Goal: Information Seeking & Learning: Learn about a topic

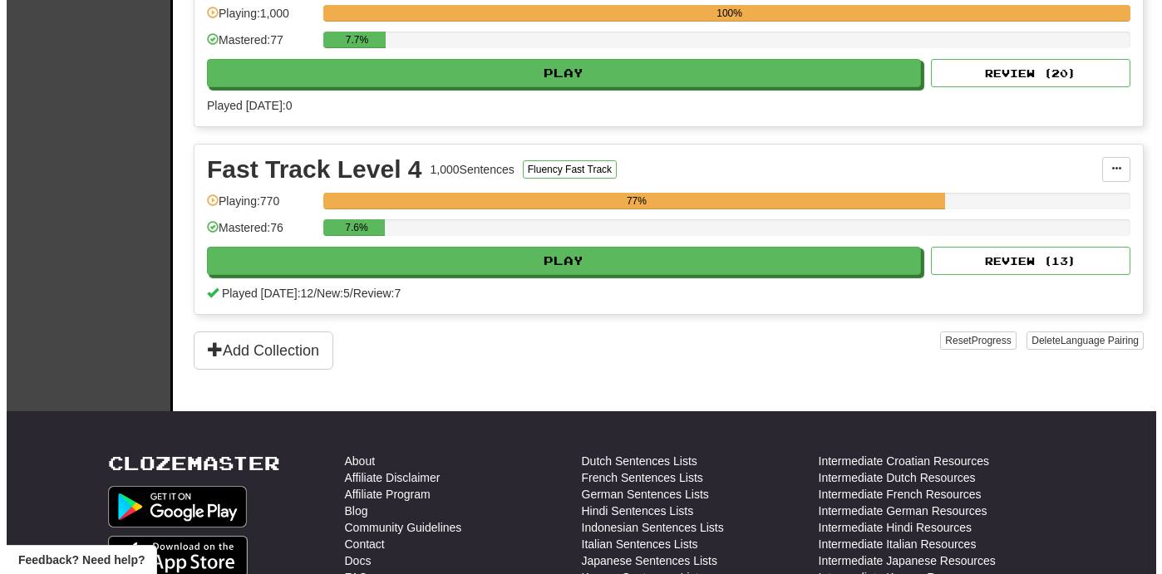
scroll to position [987, 0]
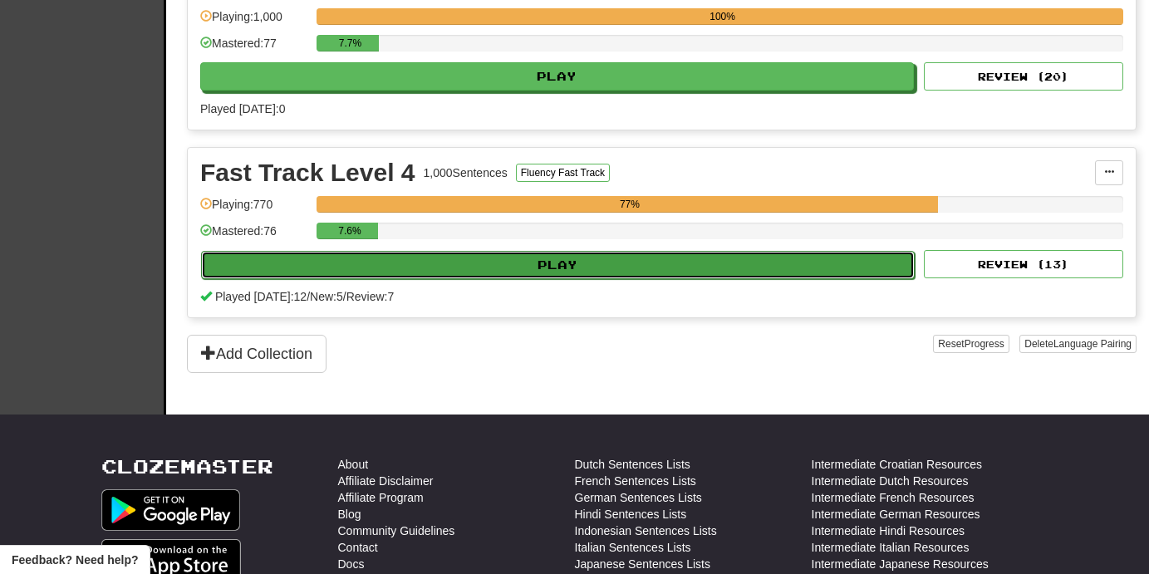
click at [720, 262] on button "Play" at bounding box center [558, 265] width 714 height 28
select select "**"
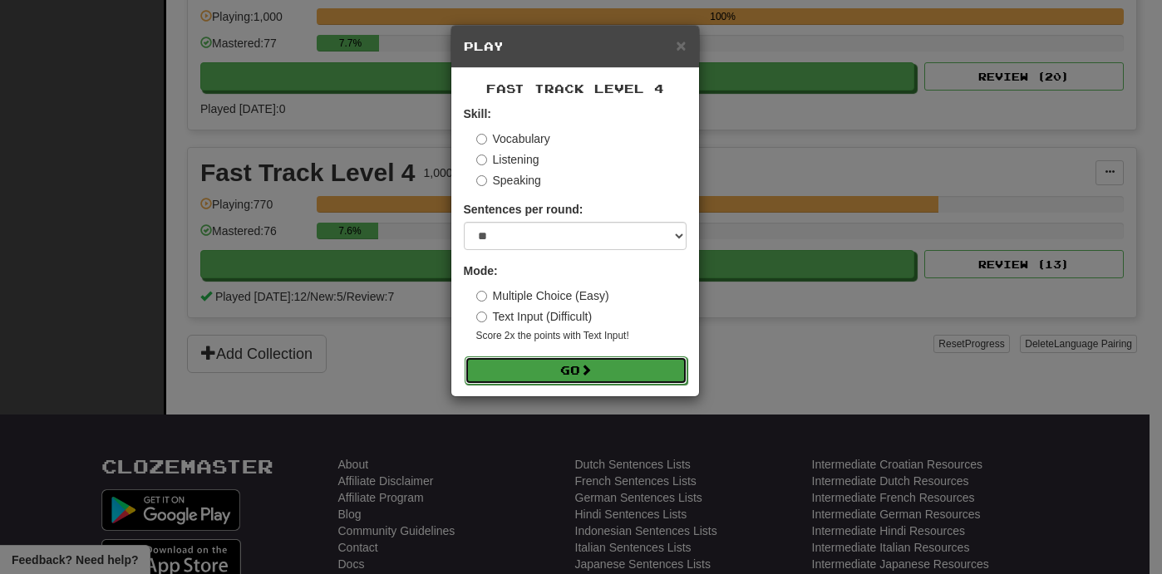
click at [615, 376] on button "Go" at bounding box center [575, 370] width 223 height 28
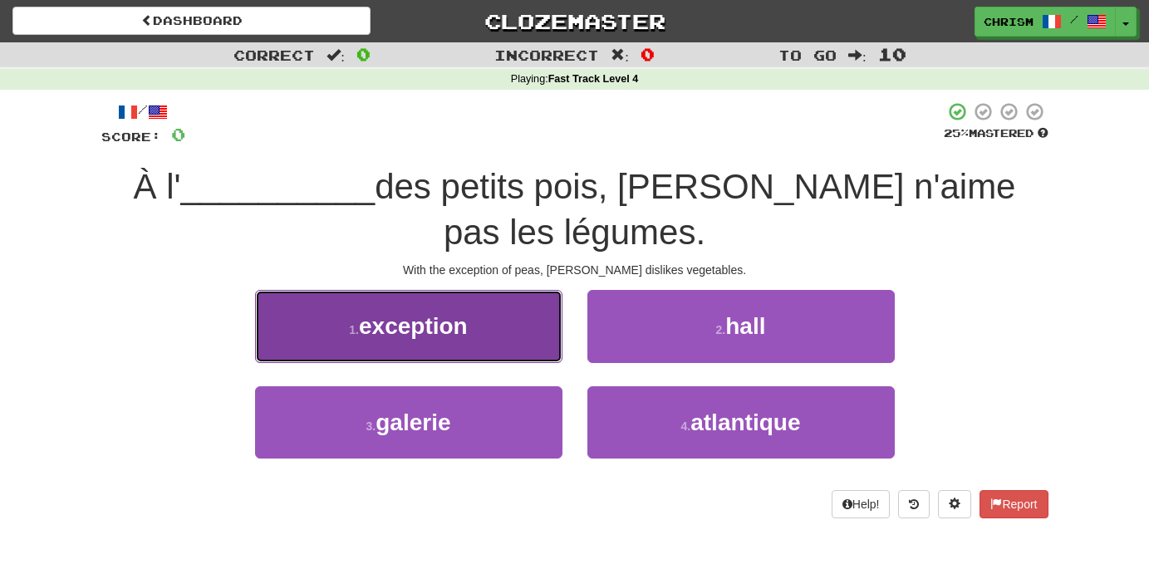
click at [495, 290] on button "1 . exception" at bounding box center [408, 326] width 307 height 72
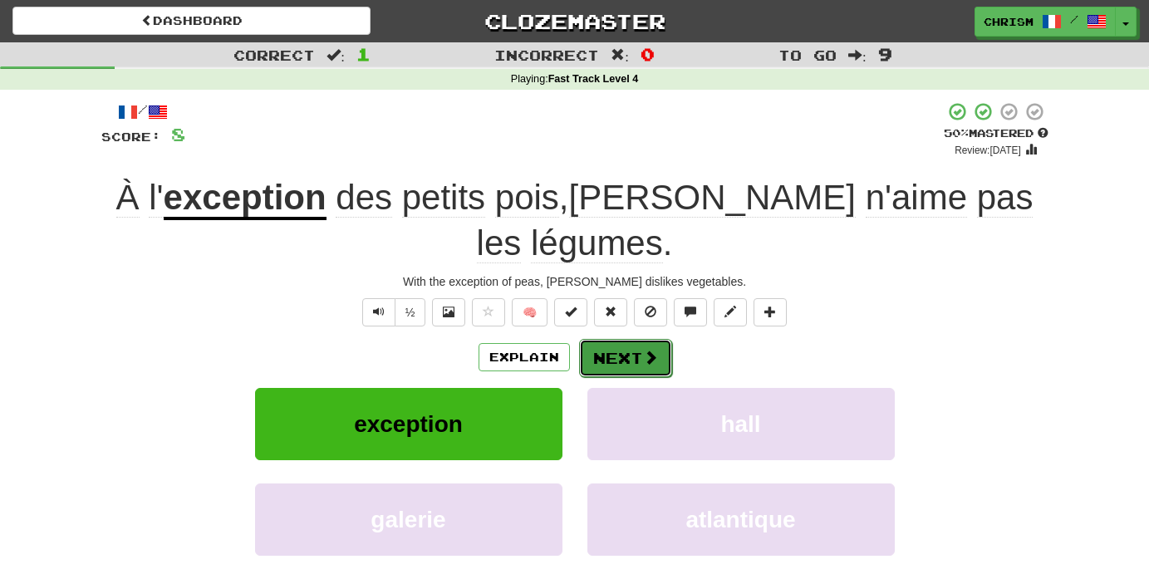
click at [626, 339] on button "Next" at bounding box center [625, 358] width 93 height 38
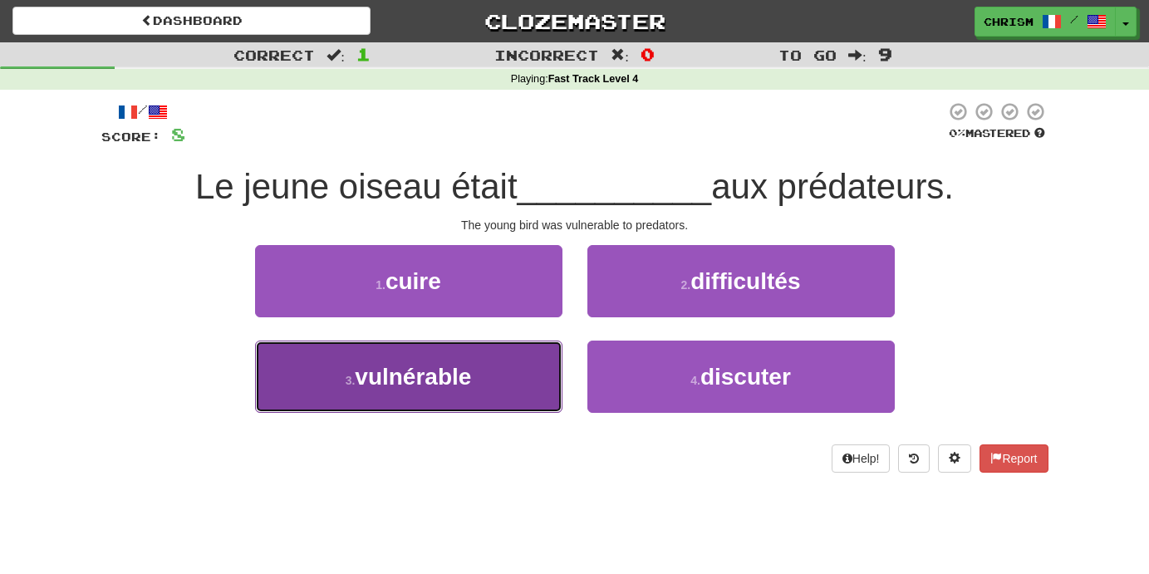
click at [502, 386] on button "3 . vulnérable" at bounding box center [408, 377] width 307 height 72
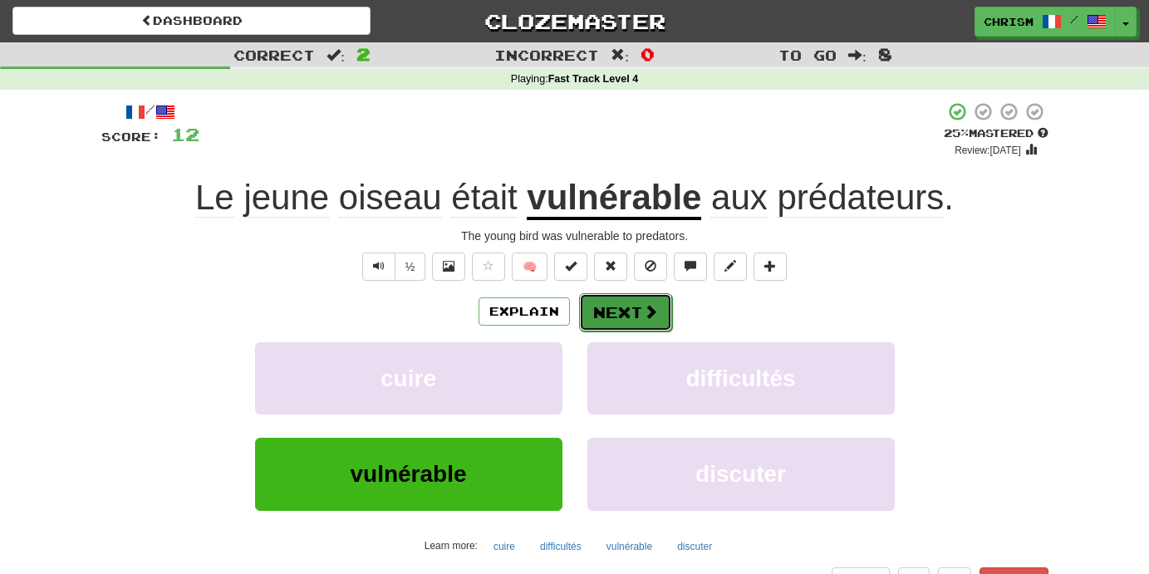
click at [631, 309] on button "Next" at bounding box center [625, 312] width 93 height 38
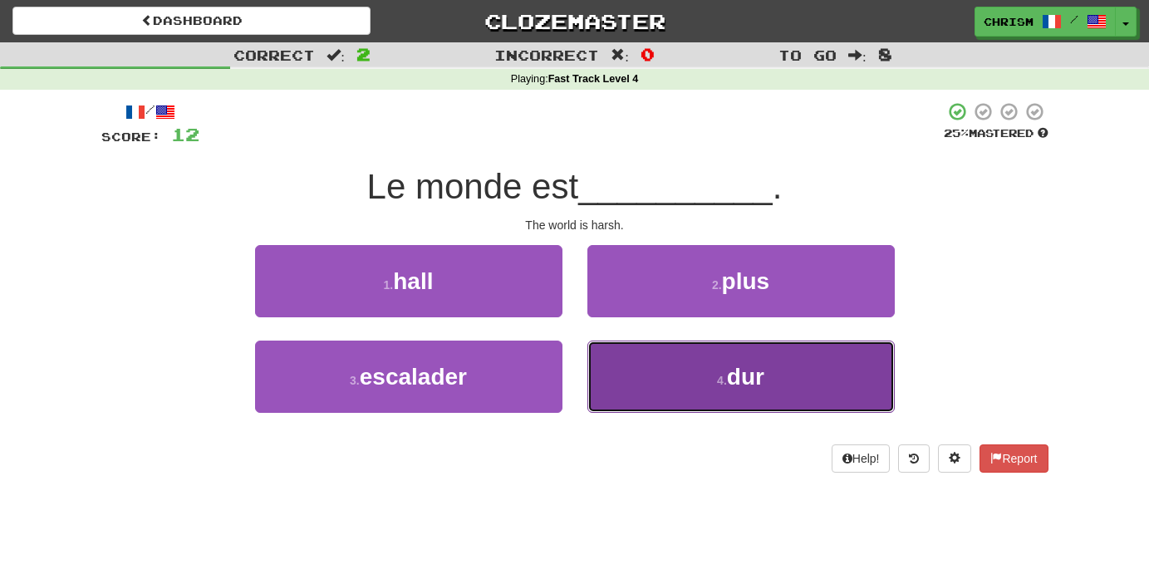
click at [690, 380] on button "4 . dur" at bounding box center [740, 377] width 307 height 72
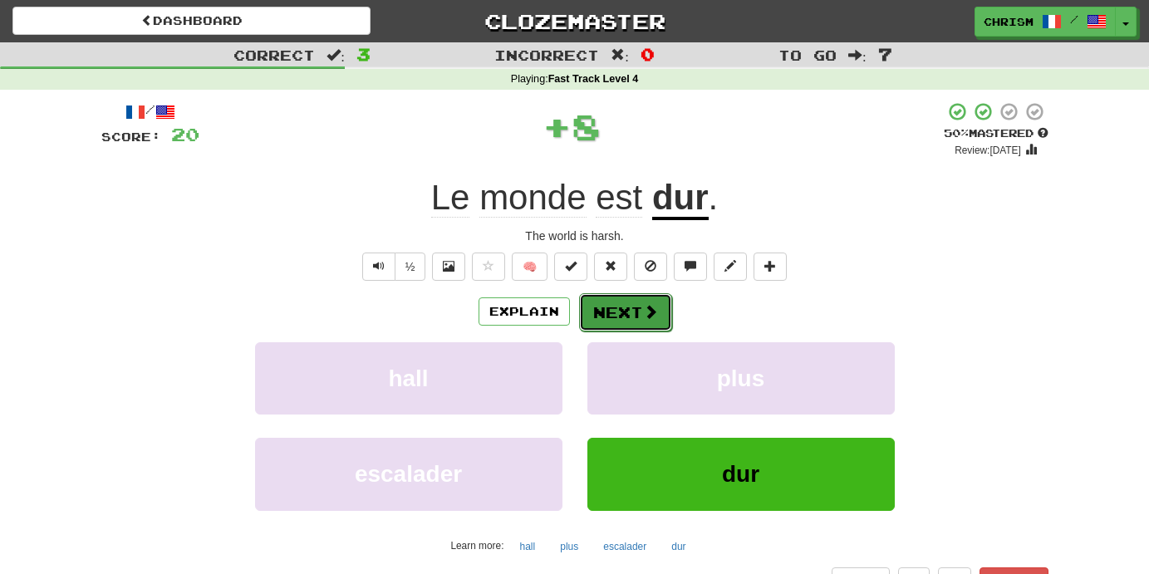
click at [640, 316] on button "Next" at bounding box center [625, 312] width 93 height 38
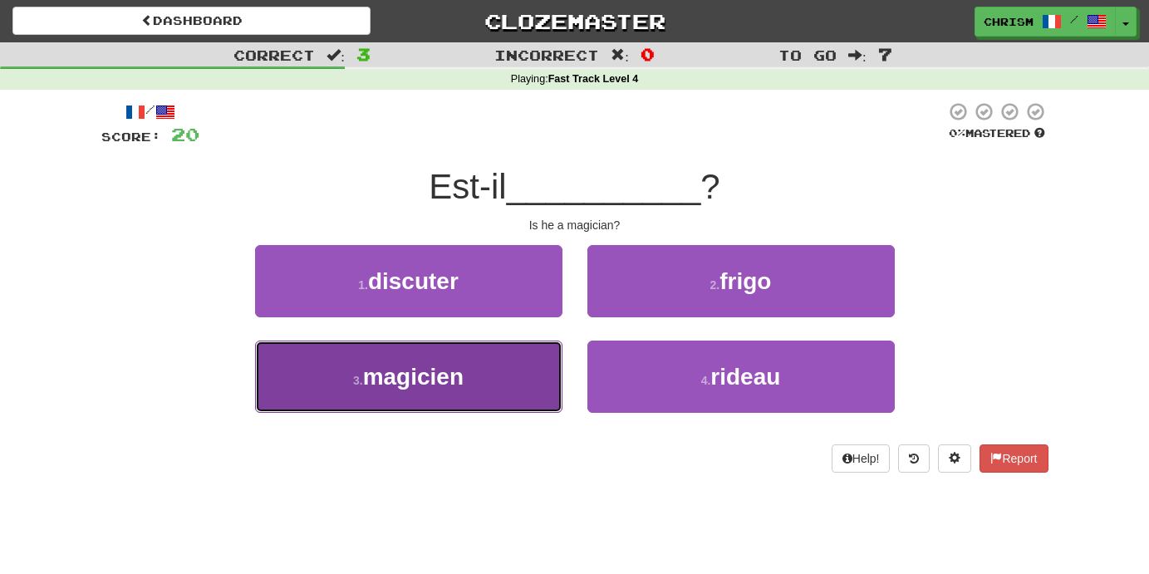
click at [489, 386] on button "3 . magicien" at bounding box center [408, 377] width 307 height 72
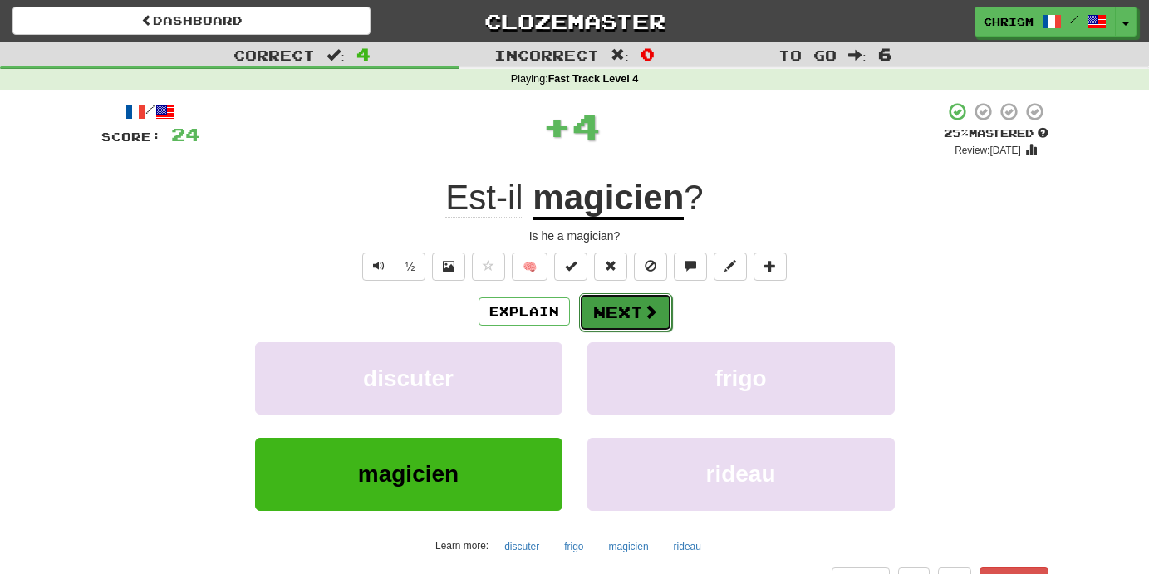
click at [634, 311] on button "Next" at bounding box center [625, 312] width 93 height 38
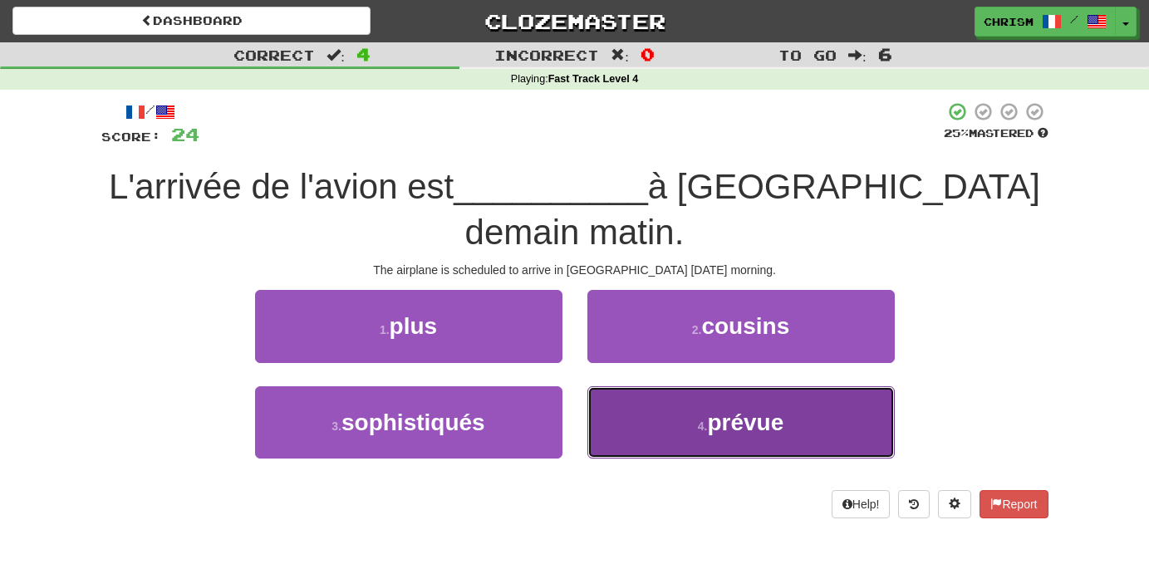
click at [654, 386] on button "4 . prévue" at bounding box center [740, 422] width 307 height 72
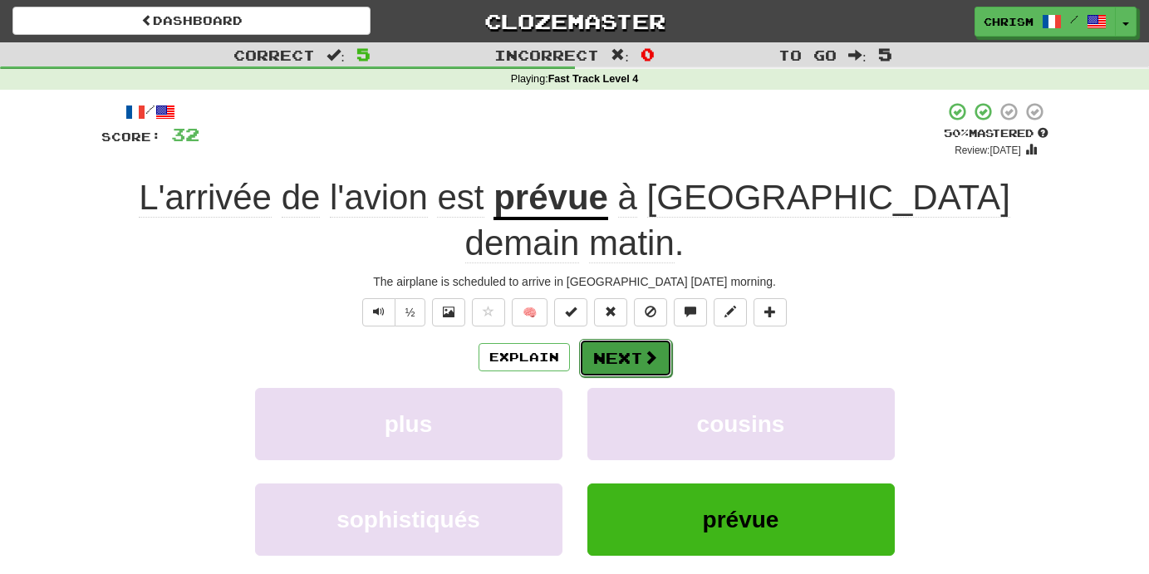
click at [646, 350] on span at bounding box center [650, 357] width 15 height 15
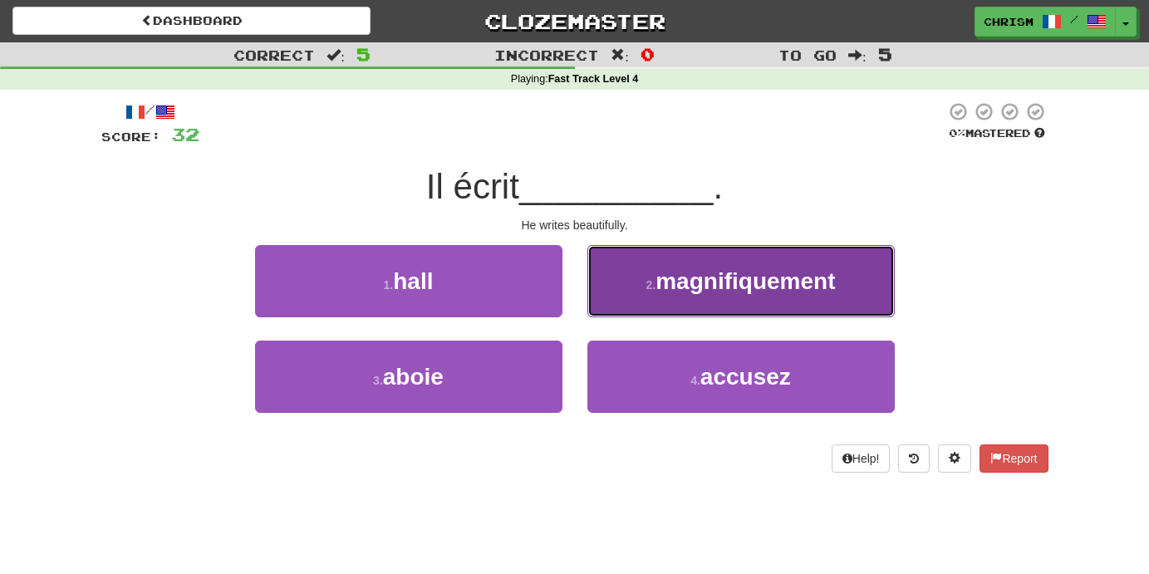
click at [624, 302] on button "2 . magnifiquement" at bounding box center [740, 281] width 307 height 72
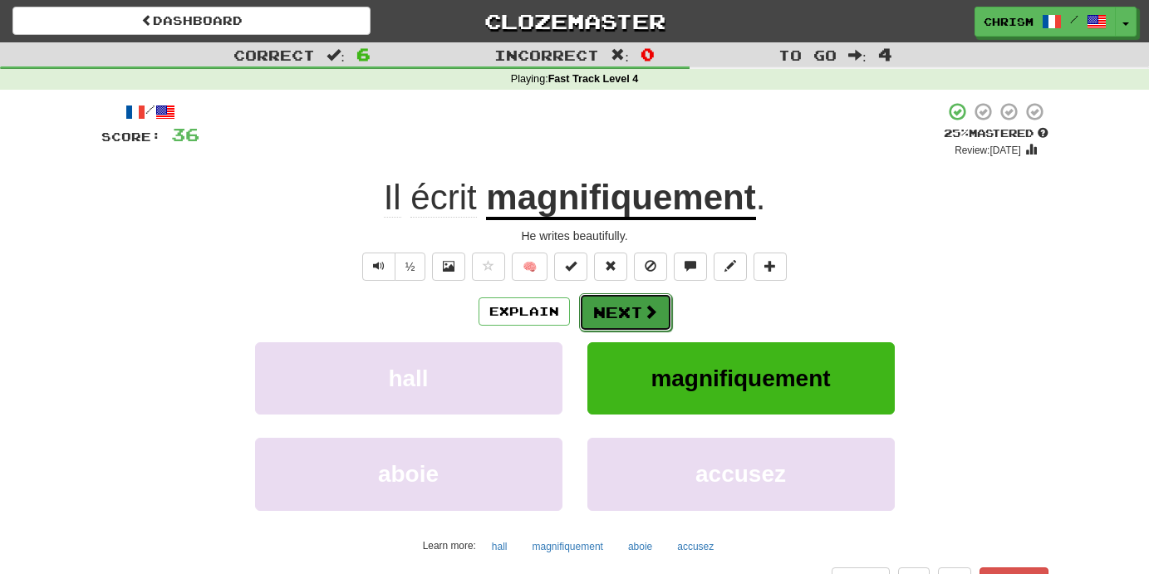
click at [636, 311] on button "Next" at bounding box center [625, 312] width 93 height 38
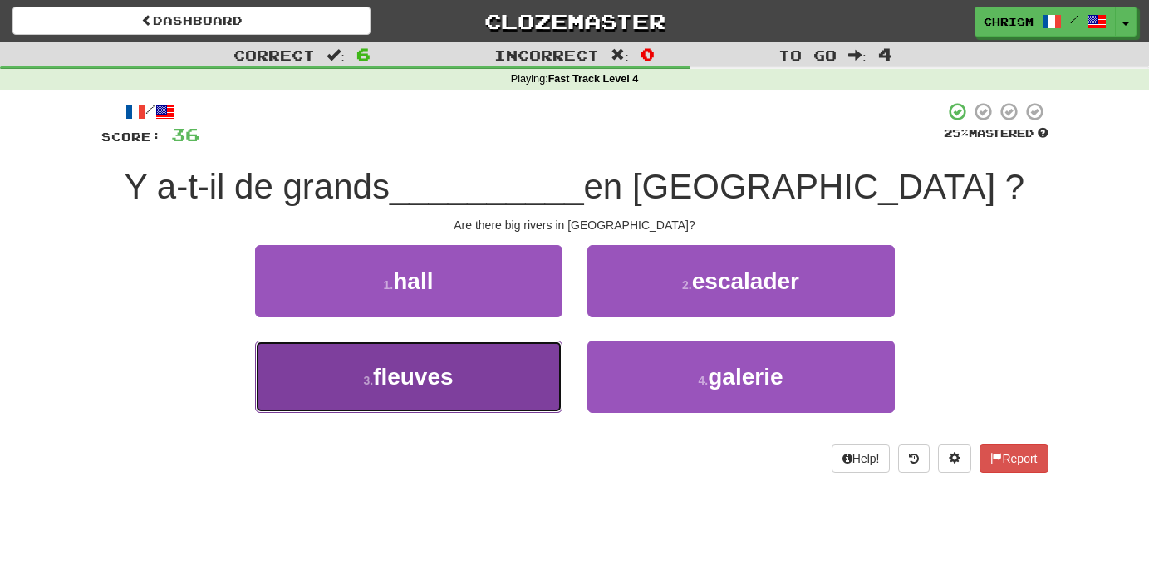
click at [420, 383] on span "fleuves" at bounding box center [413, 377] width 81 height 26
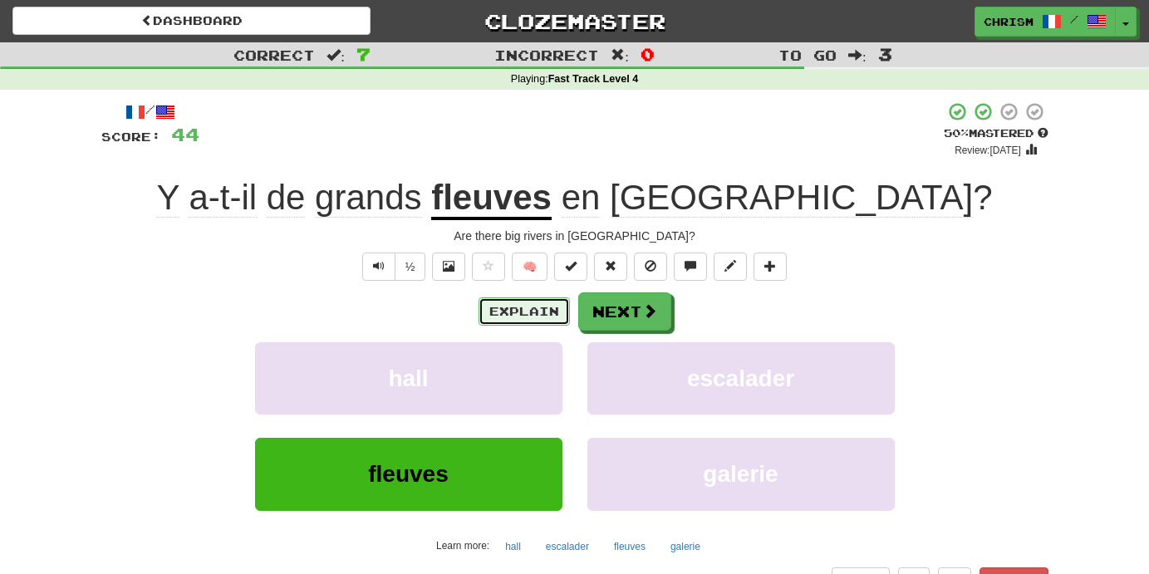
click at [549, 315] on button "Explain" at bounding box center [524, 311] width 91 height 28
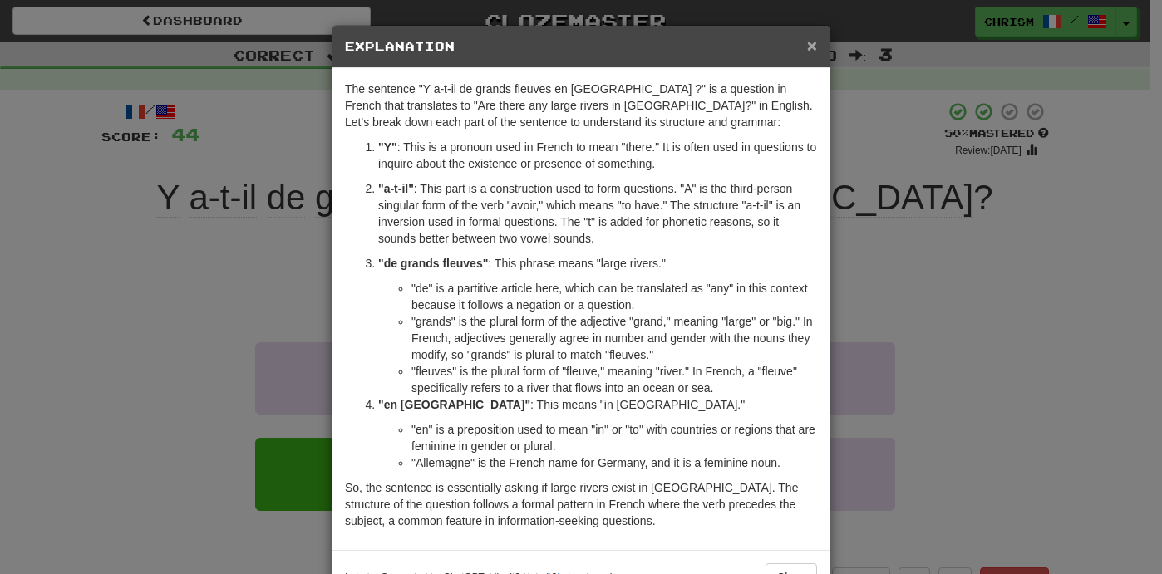
click at [807, 52] on span "×" at bounding box center [812, 45] width 10 height 19
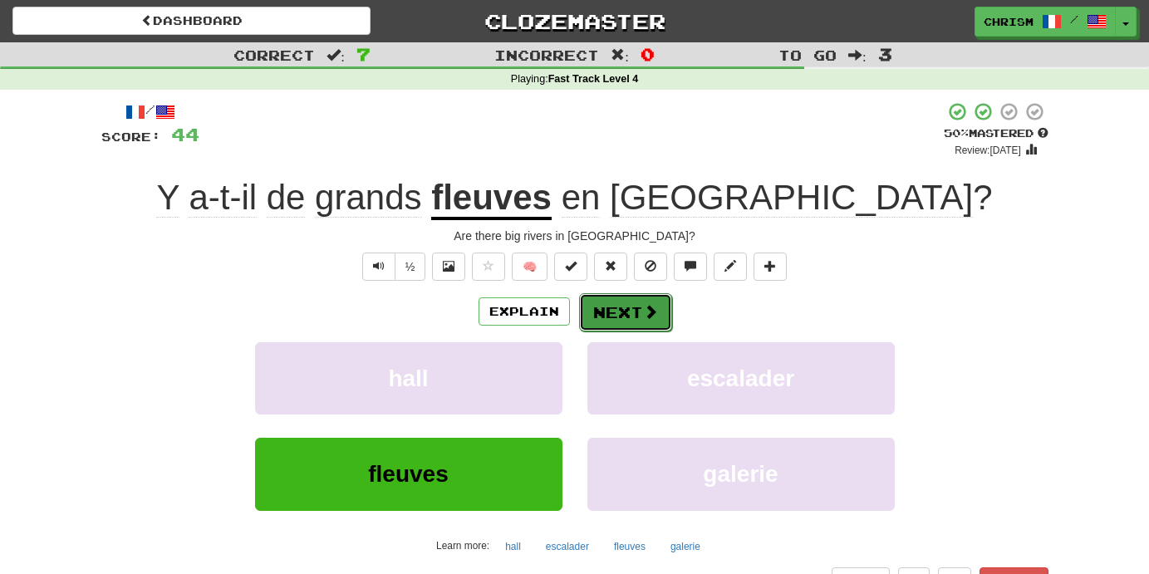
click at [642, 301] on button "Next" at bounding box center [625, 312] width 93 height 38
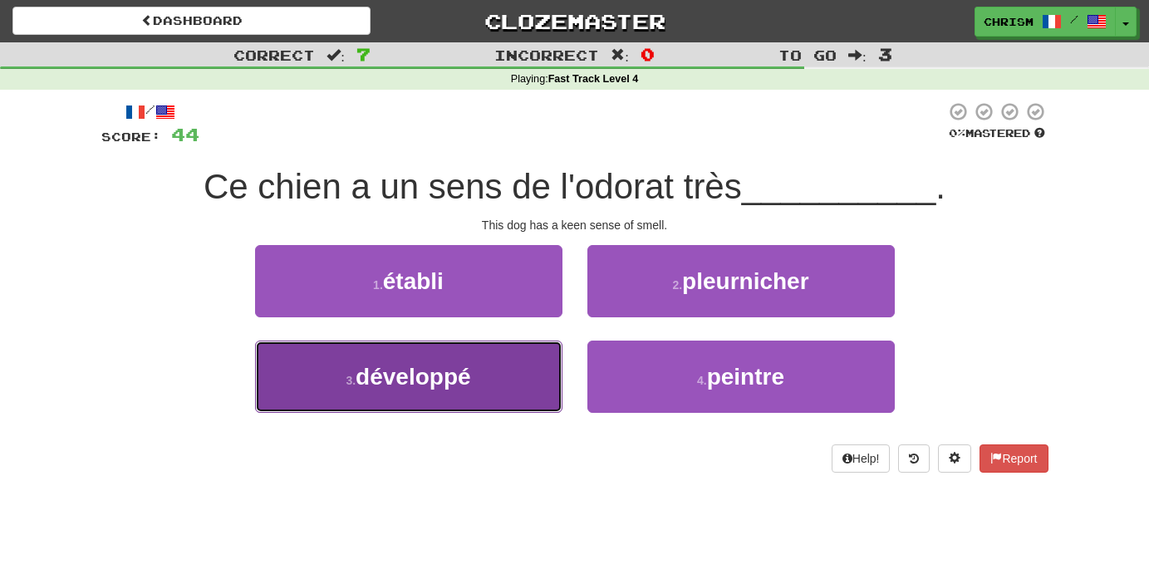
click at [498, 378] on button "3 . développé" at bounding box center [408, 377] width 307 height 72
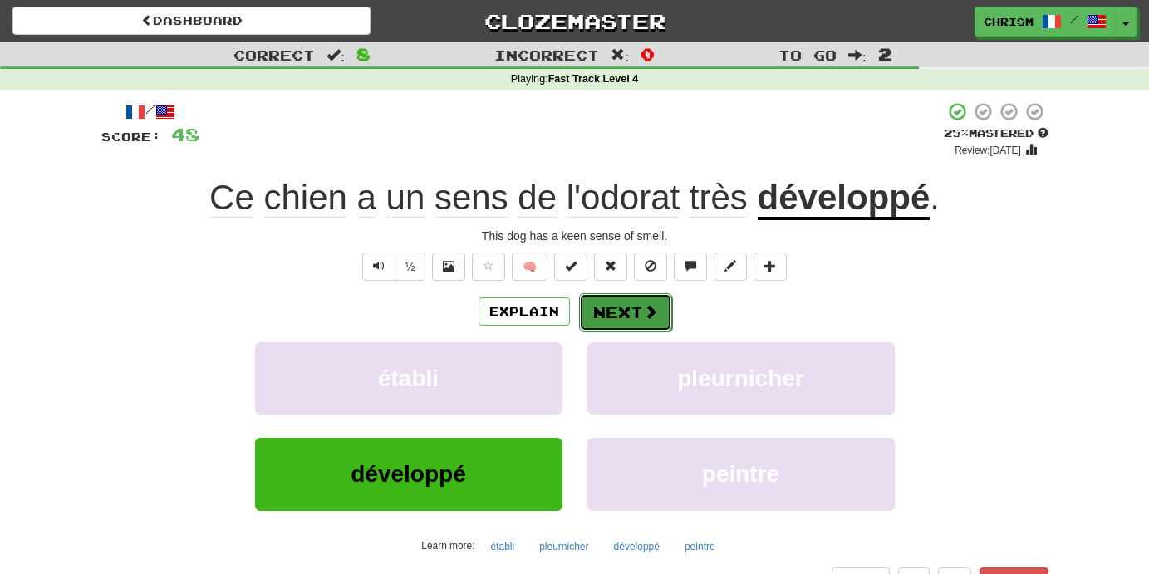
click at [612, 308] on button "Next" at bounding box center [625, 312] width 93 height 38
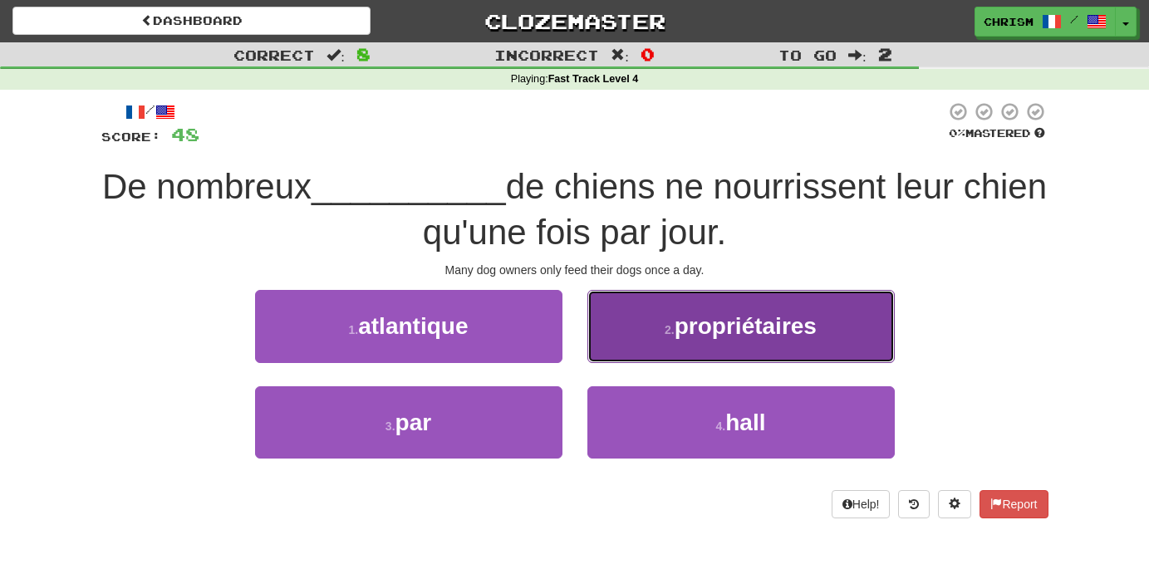
click at [647, 326] on button "2 . propriétaires" at bounding box center [740, 326] width 307 height 72
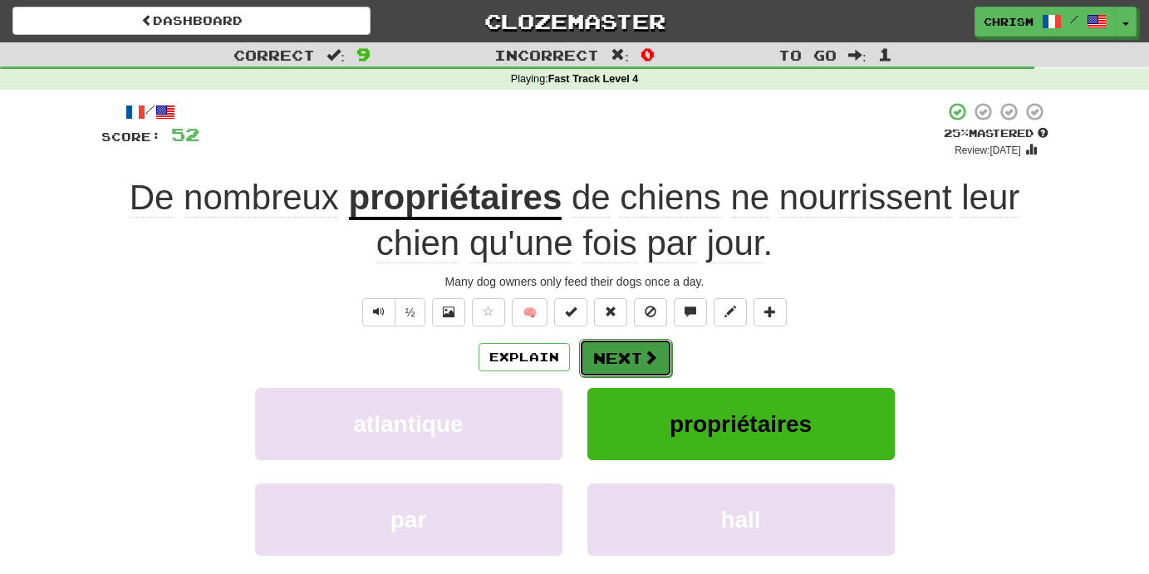
click at [646, 351] on span at bounding box center [650, 357] width 15 height 15
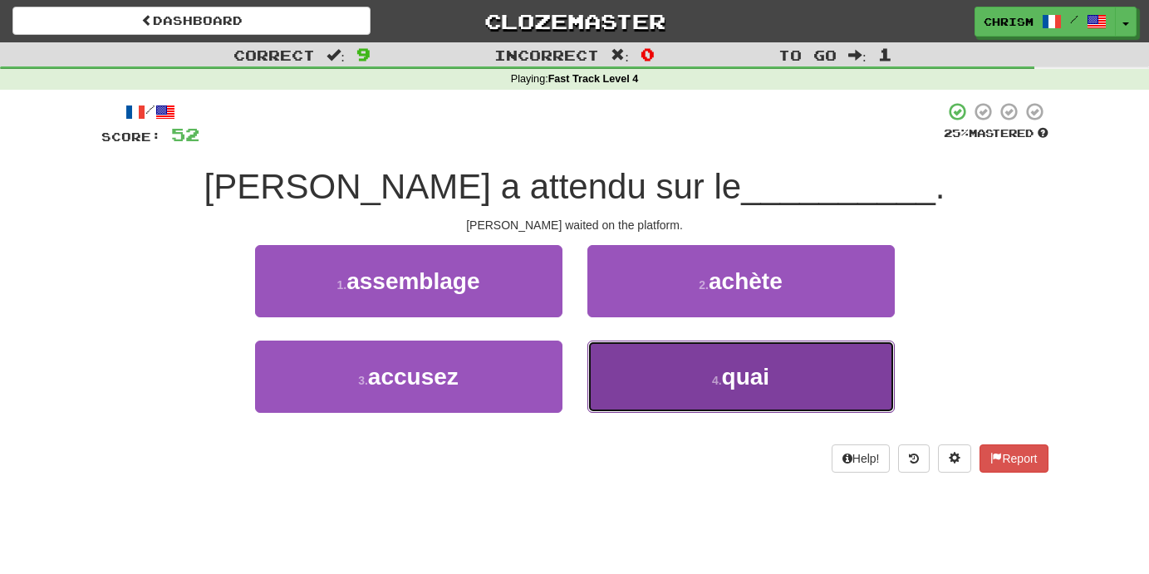
click at [636, 384] on button "4 . quai" at bounding box center [740, 377] width 307 height 72
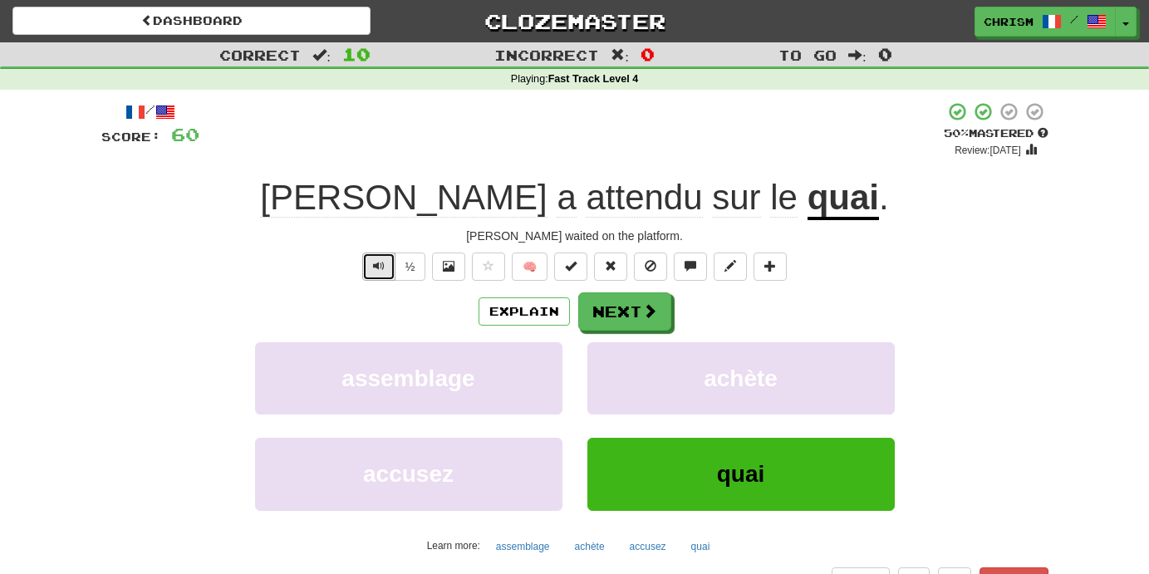
click at [389, 273] on button "Text-to-speech controls" at bounding box center [378, 267] width 33 height 28
click at [614, 316] on button "Next" at bounding box center [625, 312] width 93 height 38
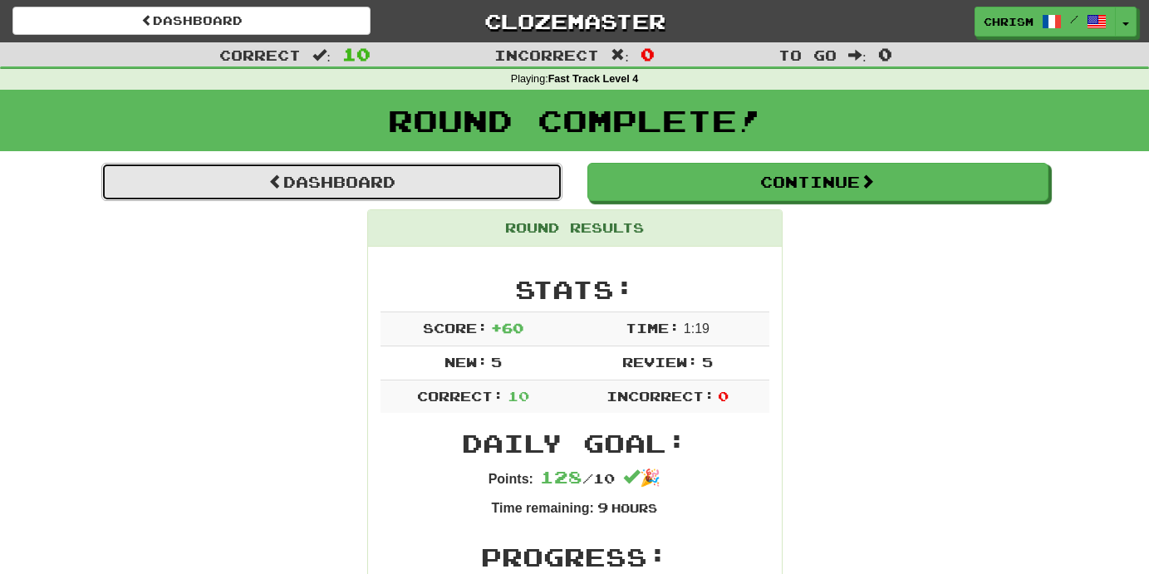
click at [465, 177] on link "Dashboard" at bounding box center [331, 182] width 461 height 38
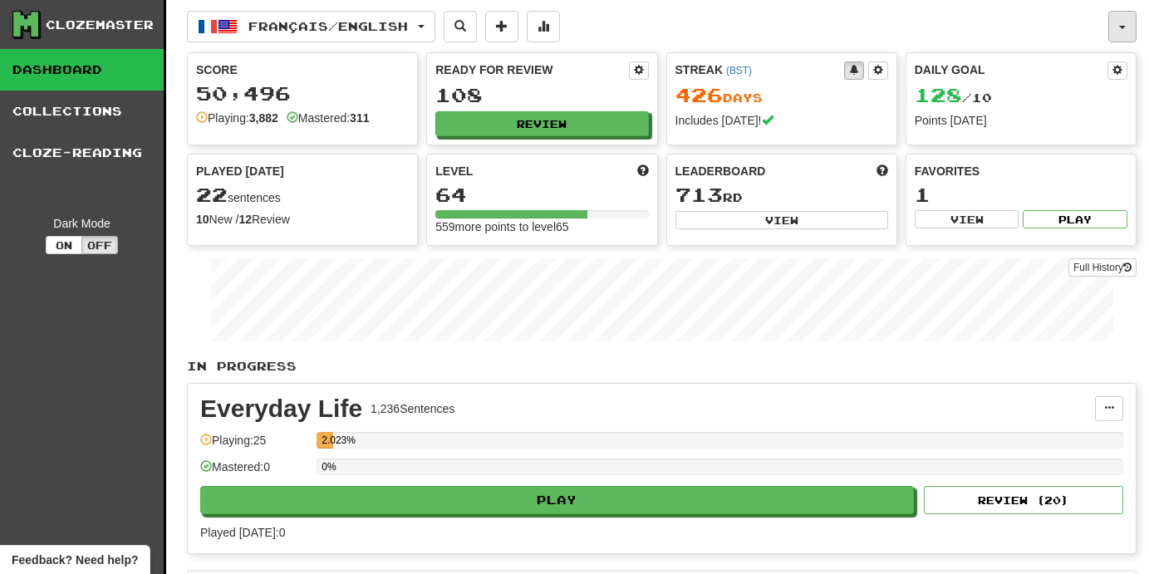
click at [1126, 24] on button "button" at bounding box center [1122, 27] width 28 height 32
